Goal: Transaction & Acquisition: Purchase product/service

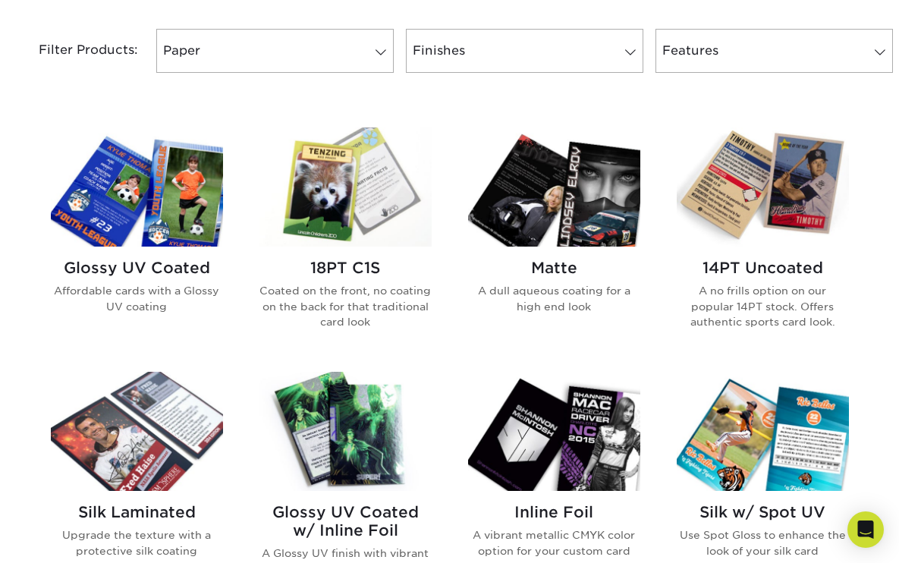
scroll to position [633, 0]
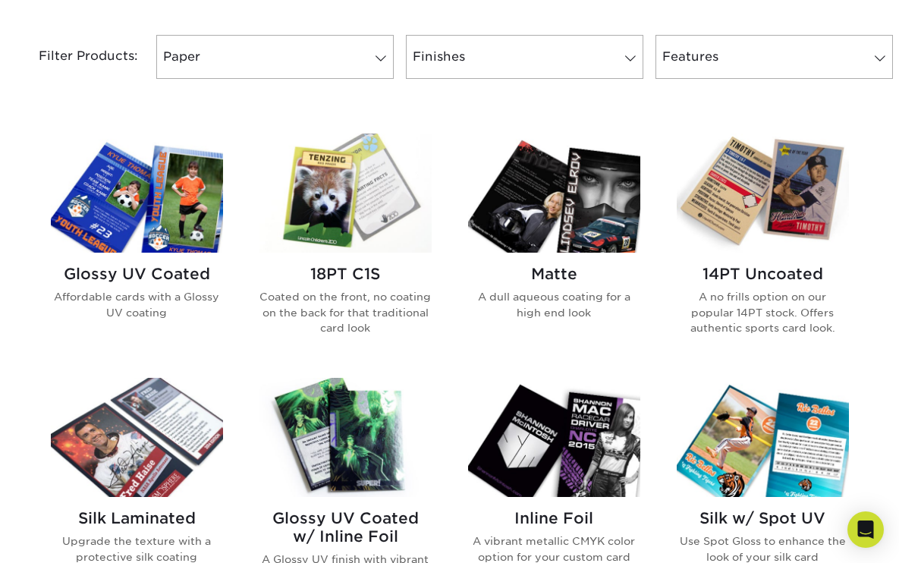
click at [196, 199] on img at bounding box center [137, 193] width 172 height 119
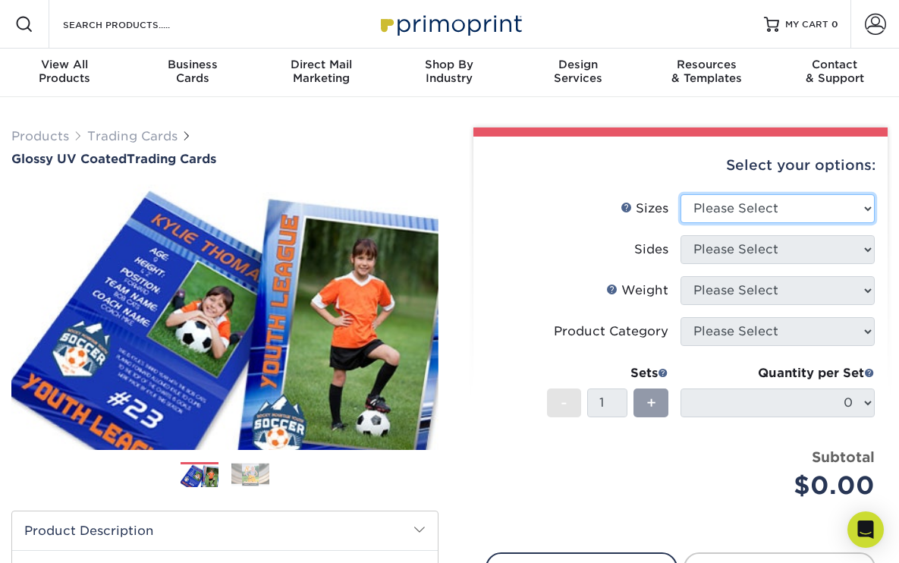
select select "2.50x3.50"
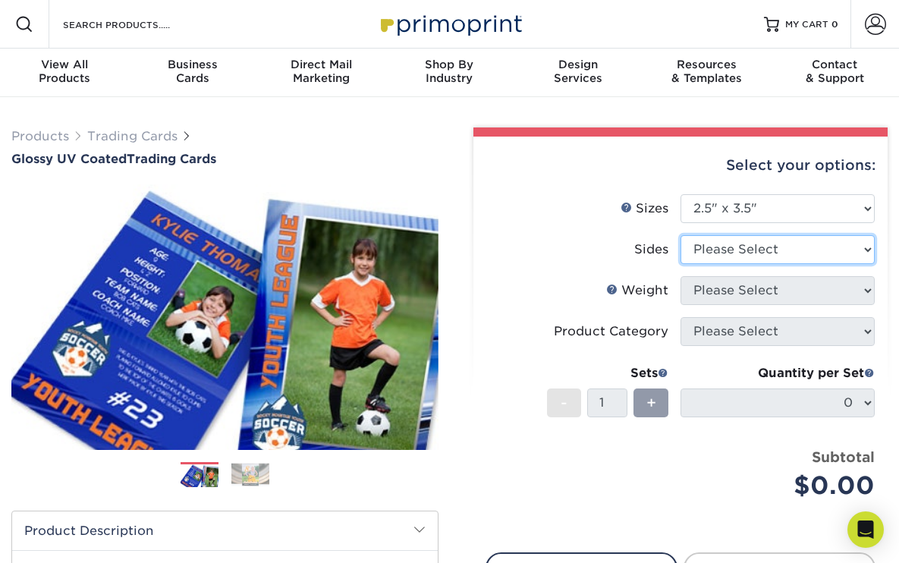
select select "32d3c223-f82c-492b-b915-ba065a00862f"
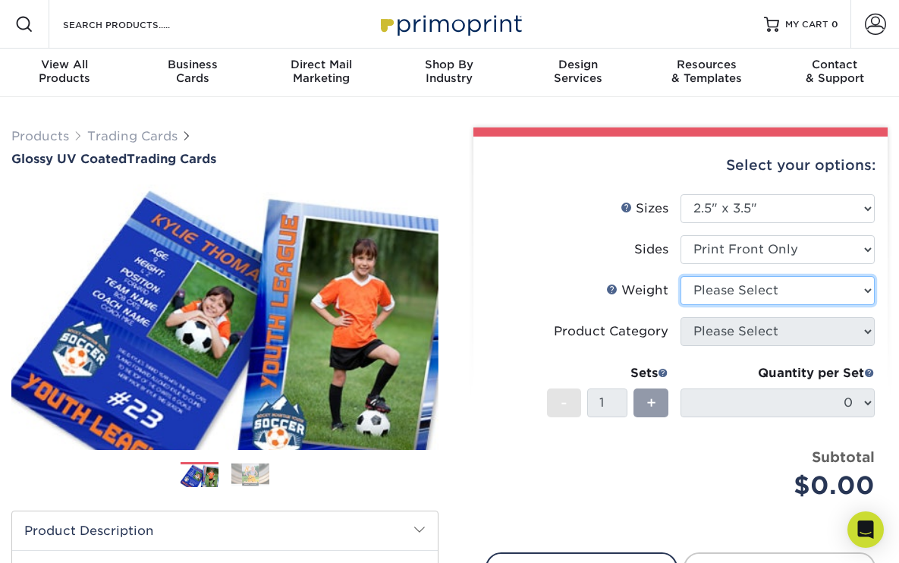
select select "16PT"
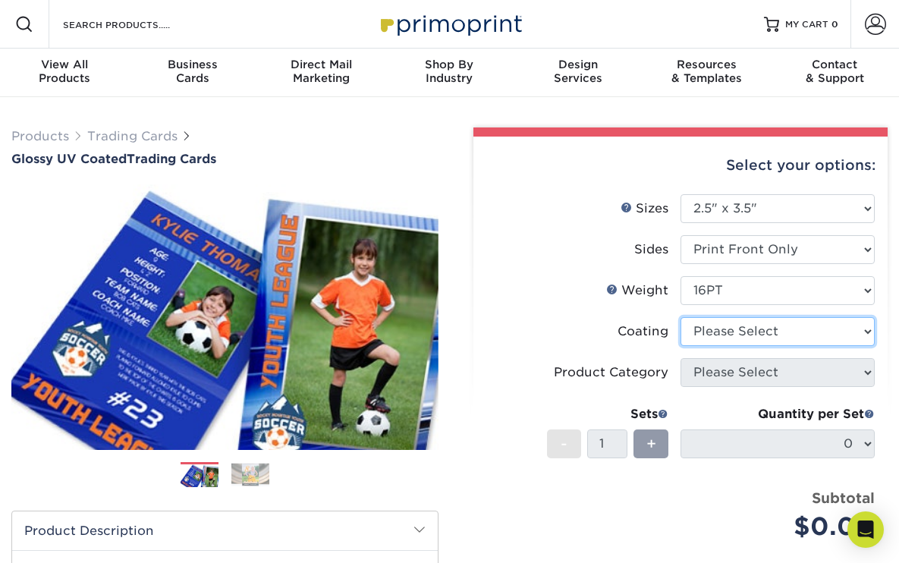
select select "1e8116af-acfc-44b1-83dc-8181aa338834"
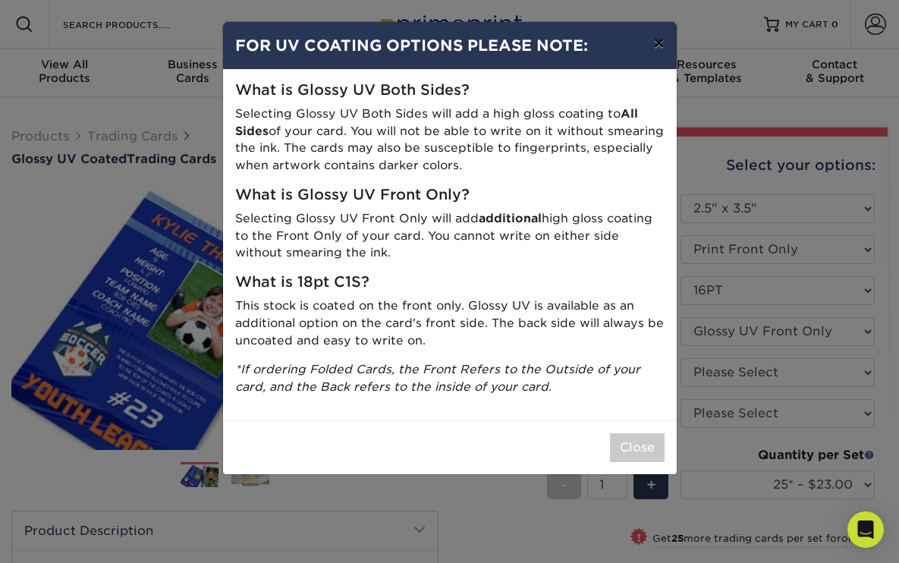
click at [655, 42] on button "×" at bounding box center [658, 43] width 35 height 42
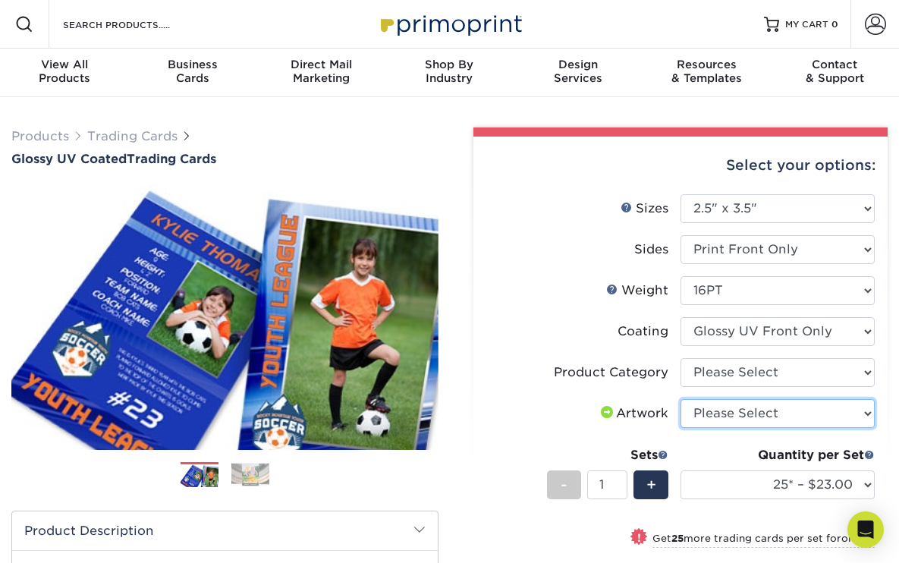
select select "upload"
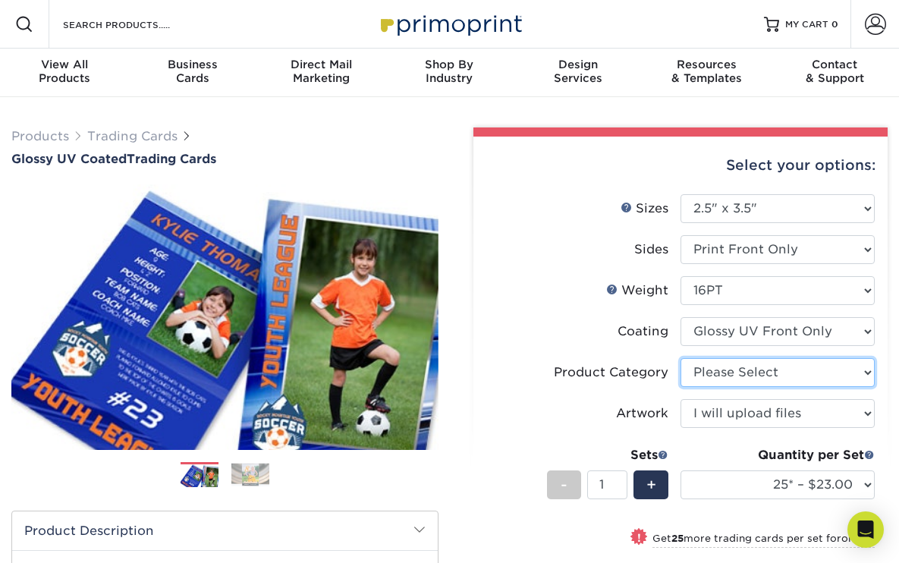
select select "c2f9bce9-36c2-409d-b101-c29d9d031e18"
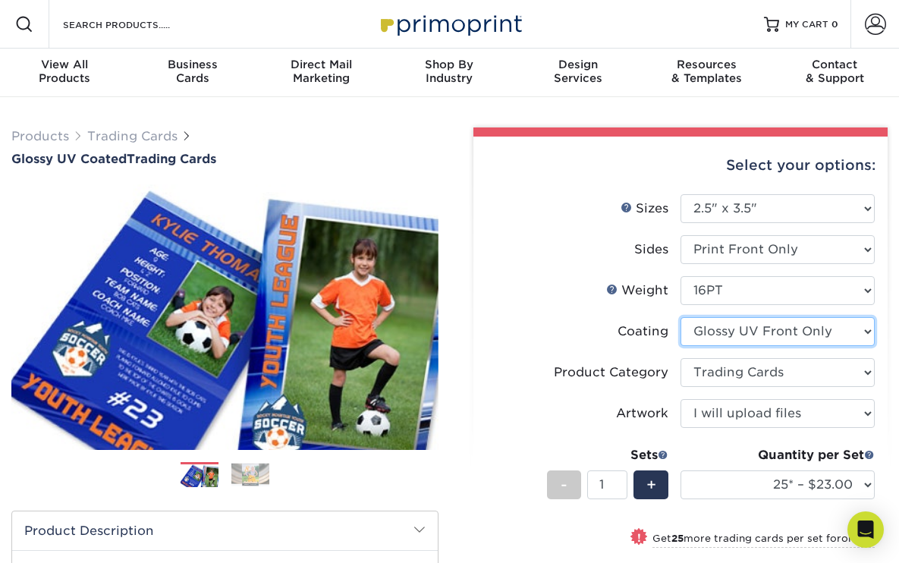
select select "ae367451-b2b8-45df-a344-0f05b6a12993"
select select "-1"
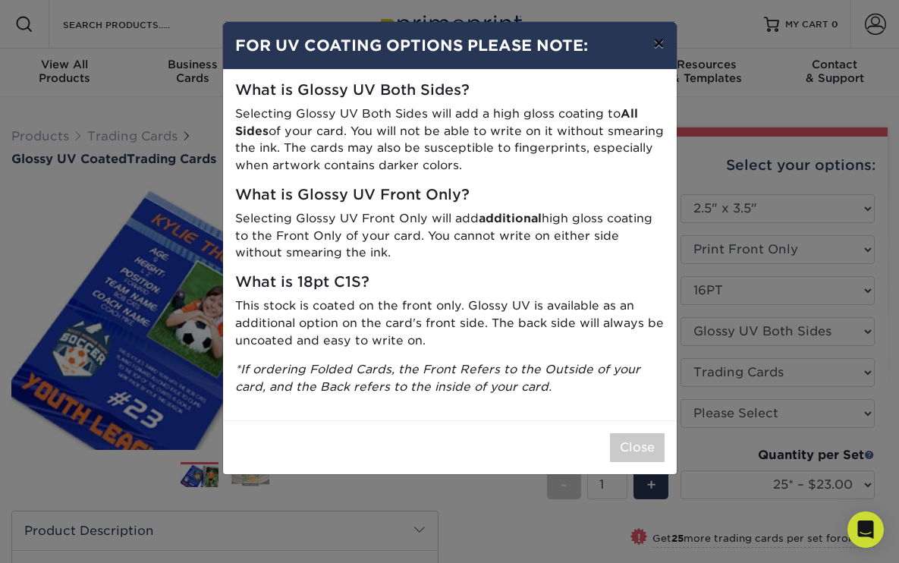
click at [662, 44] on button "×" at bounding box center [658, 43] width 35 height 42
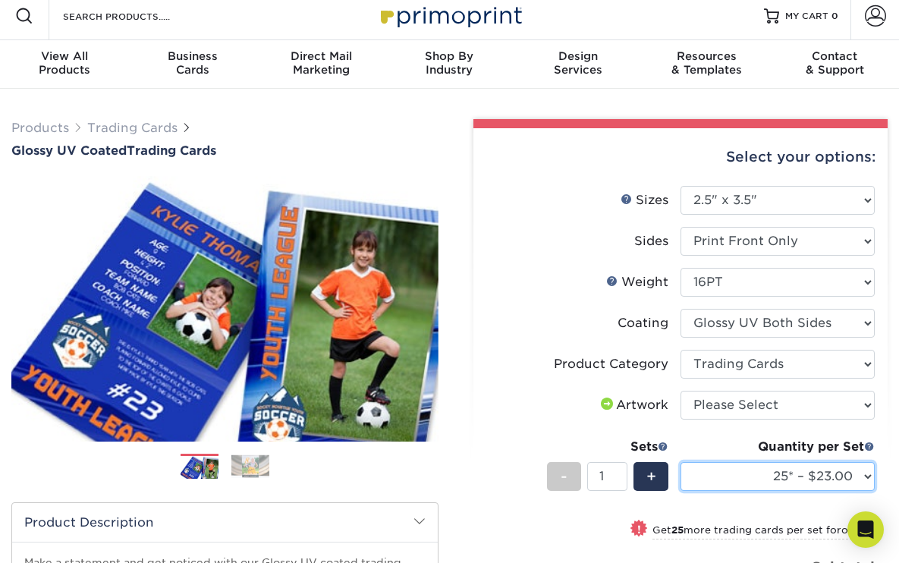
scroll to position [8, 0]
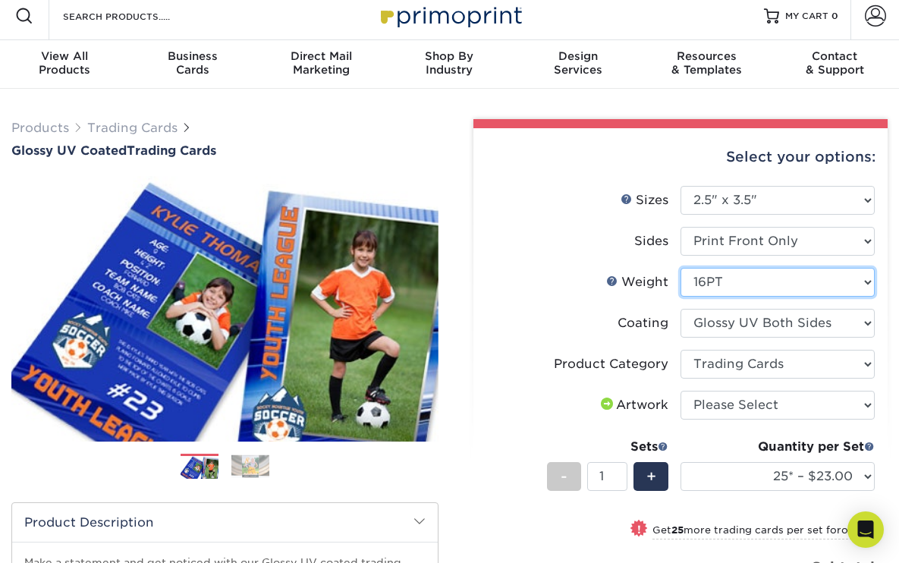
select select "18PTC1S"
select select "-1"
select select "16PT"
select select
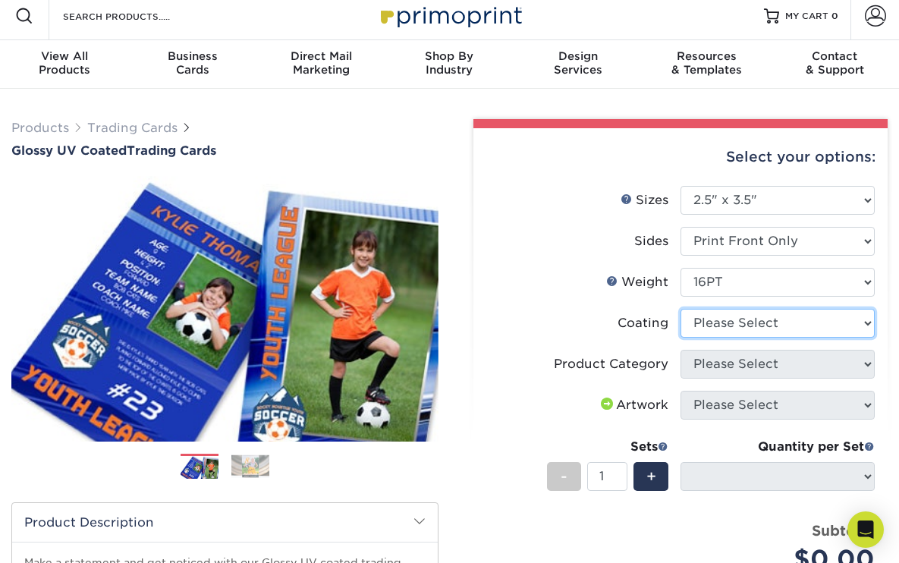
select select "ae367451-b2b8-45df-a344-0f05b6a12993"
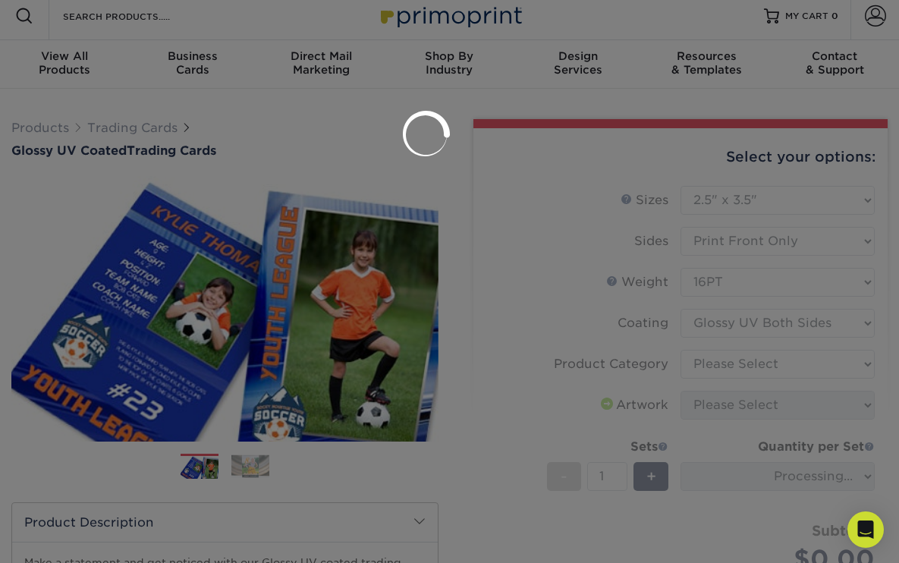
select select "-1"
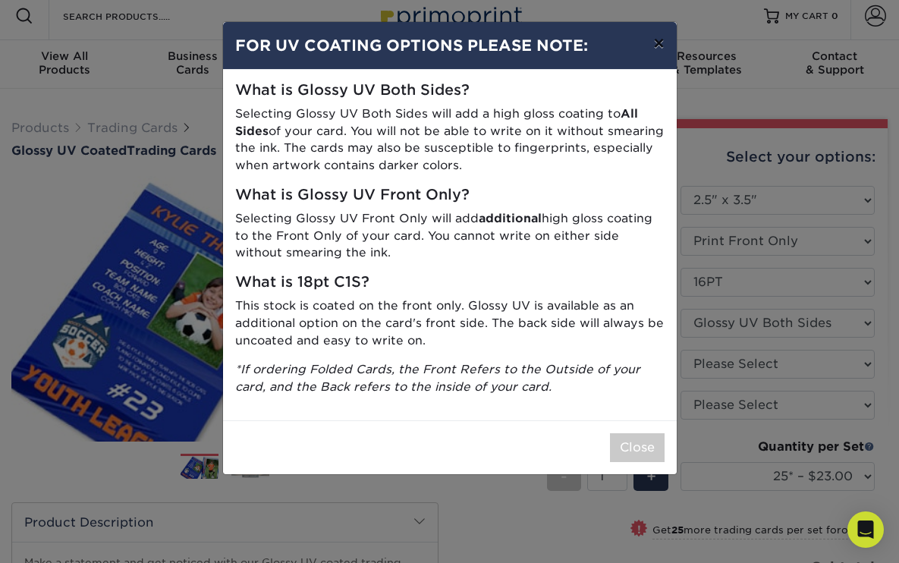
click at [662, 44] on button "×" at bounding box center [658, 43] width 35 height 42
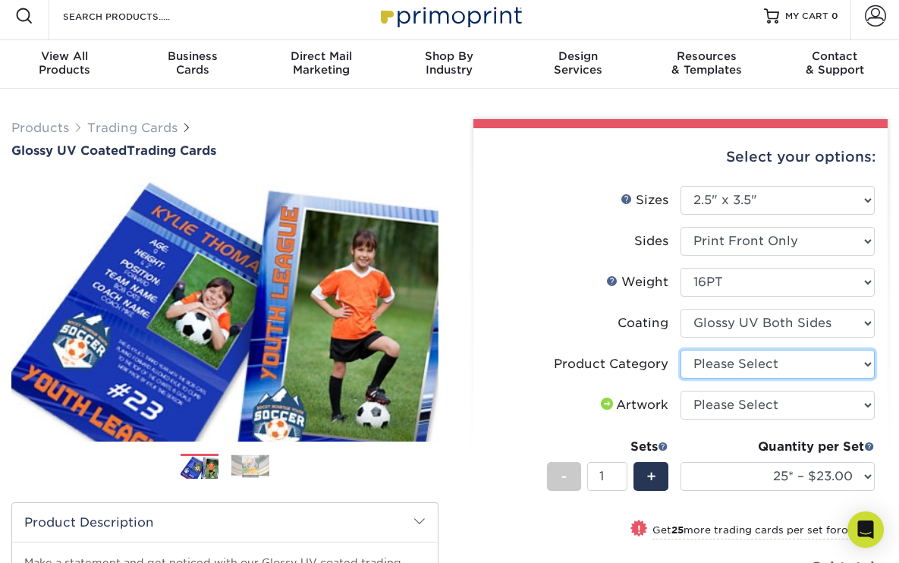
select select "c2f9bce9-36c2-409d-b101-c29d9d031e18"
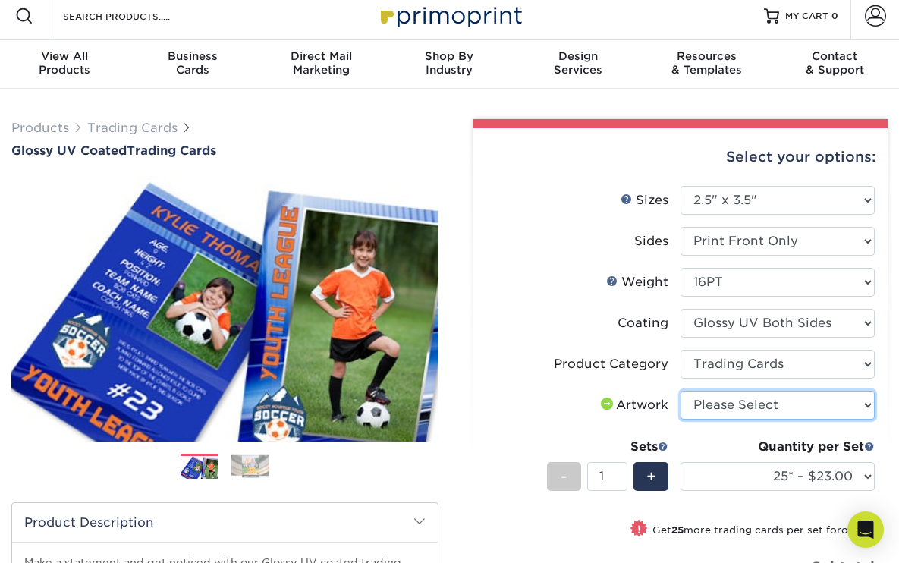
select select "upload"
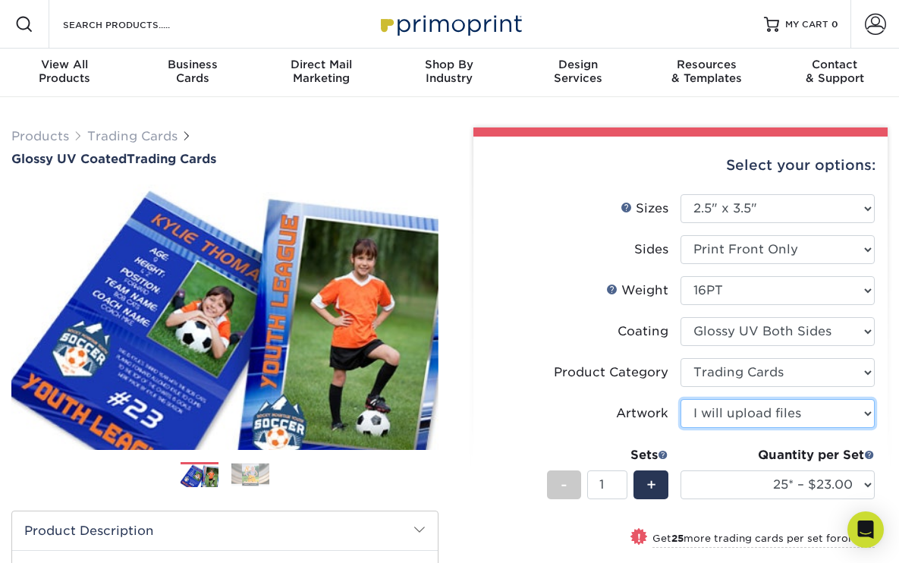
scroll to position [0, 0]
drag, startPoint x: 747, startPoint y: 410, endPoint x: 497, endPoint y: 2, distance: 478.8
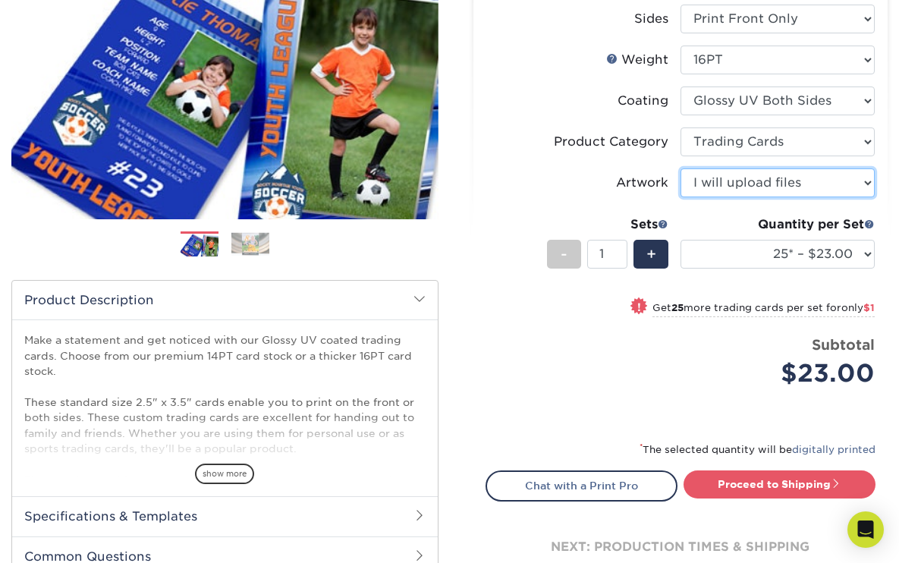
scroll to position [202, 0]
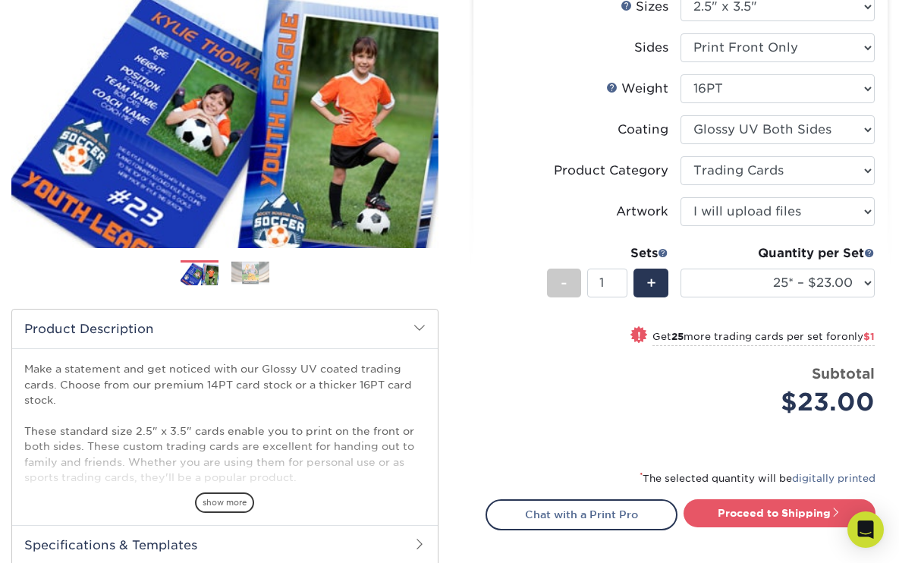
click at [749, 297] on div "Quantity per Set 25* – $23.00 50* – $24.00 75* – $25.00 100* – $37.00 250* – $4…" at bounding box center [777, 279] width 194 height 71
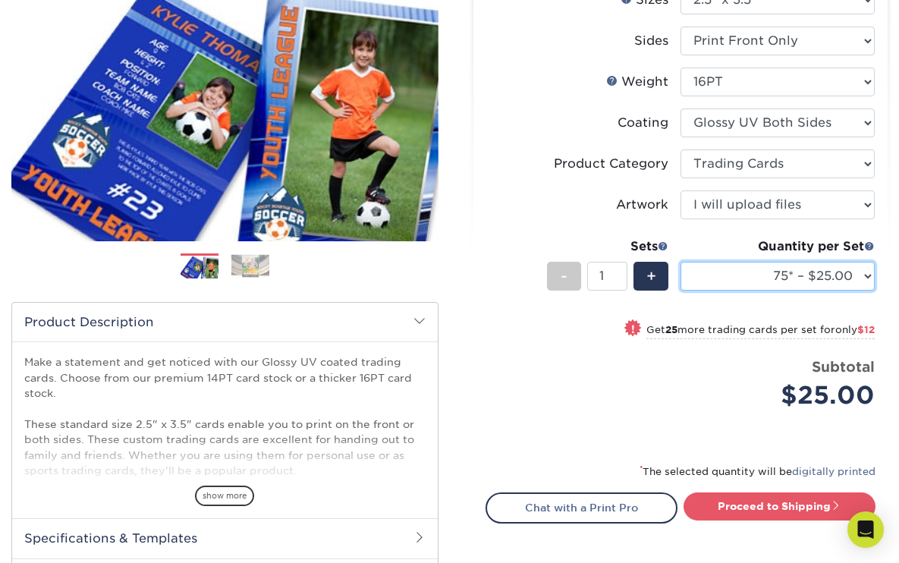
scroll to position [201, 0]
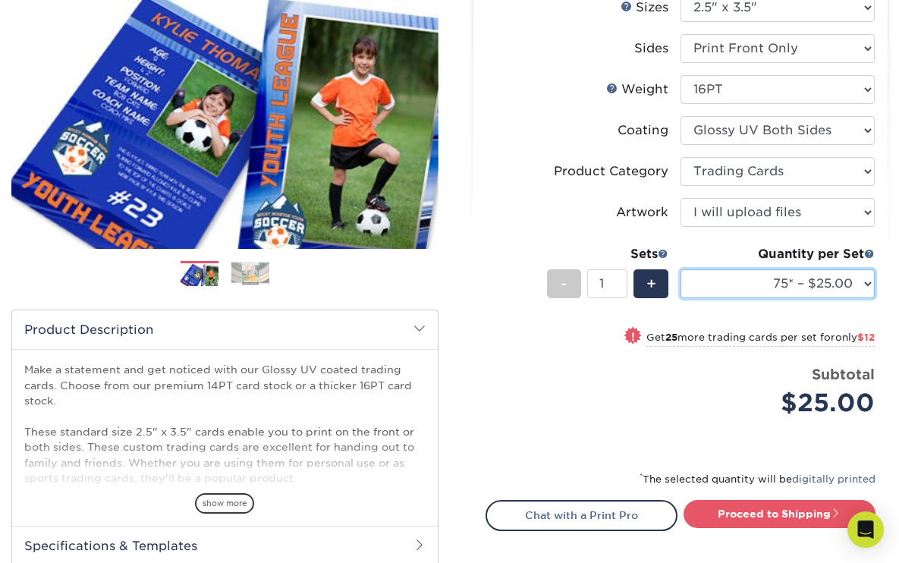
select select "50* – $24.00"
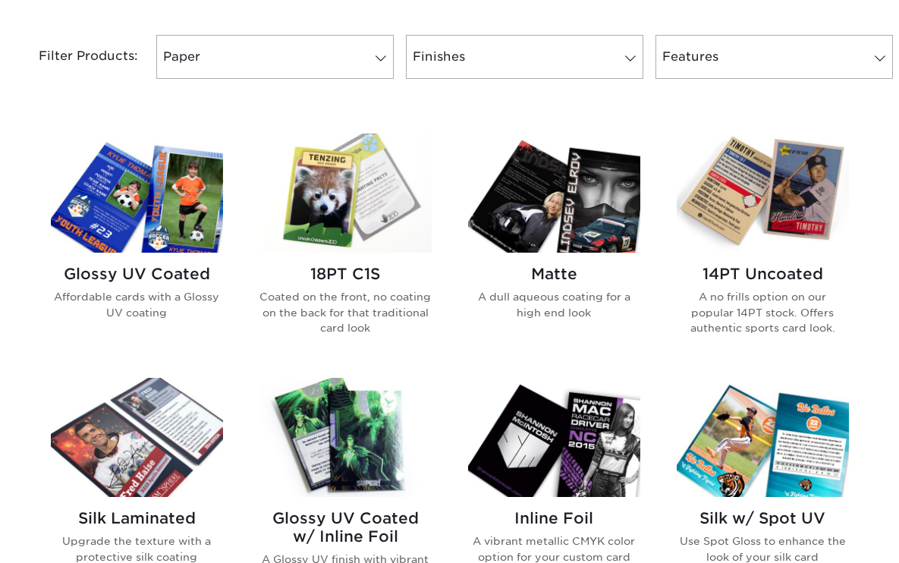
scroll to position [633, 0]
